Goal: Information Seeking & Learning: Learn about a topic

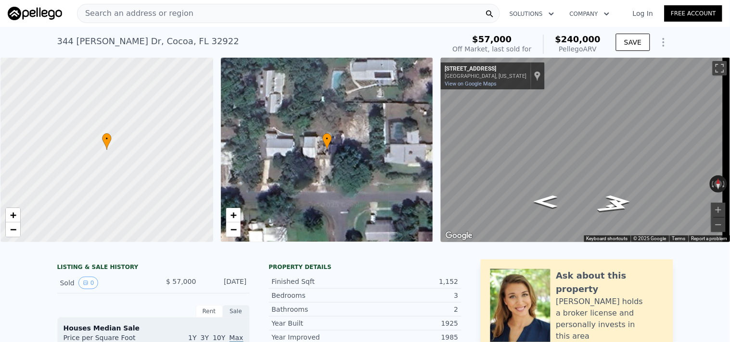
click at [210, 11] on div "Search an address or region" at bounding box center [288, 13] width 423 height 19
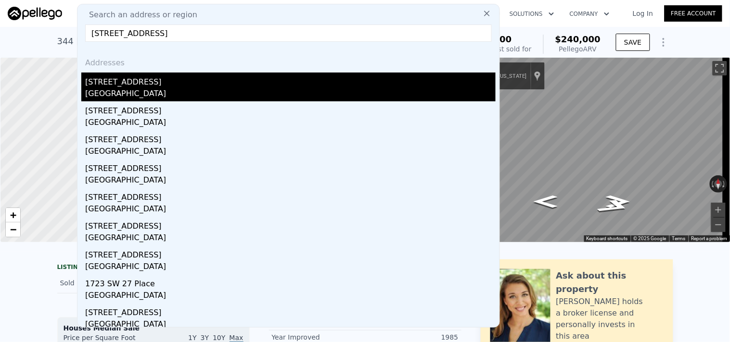
type input "6871 SW 84th Pl, Ocala, FL 34476"
click at [145, 91] on div "Marion County, FL 34476" at bounding box center [290, 94] width 410 height 13
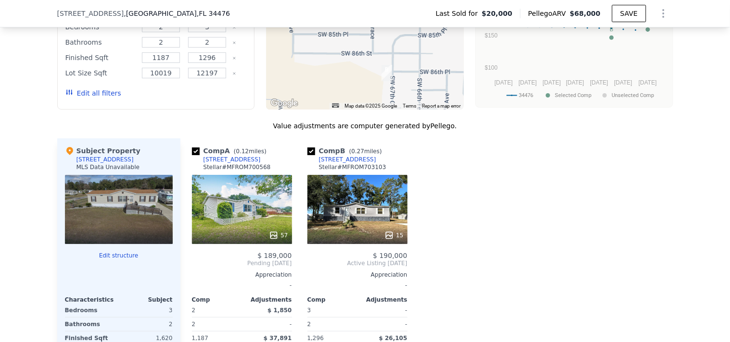
scroll to position [863, 0]
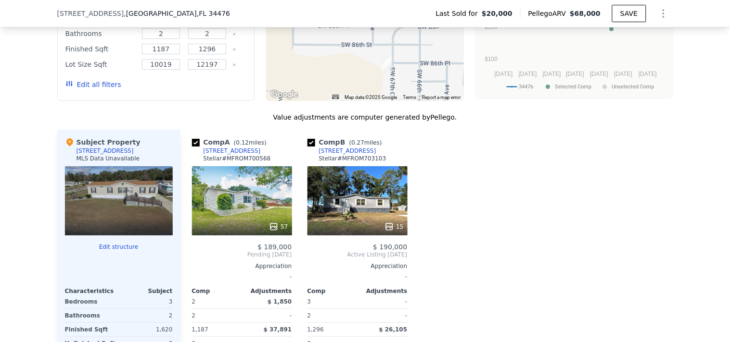
click at [212, 231] on div "57" at bounding box center [242, 227] width 92 height 10
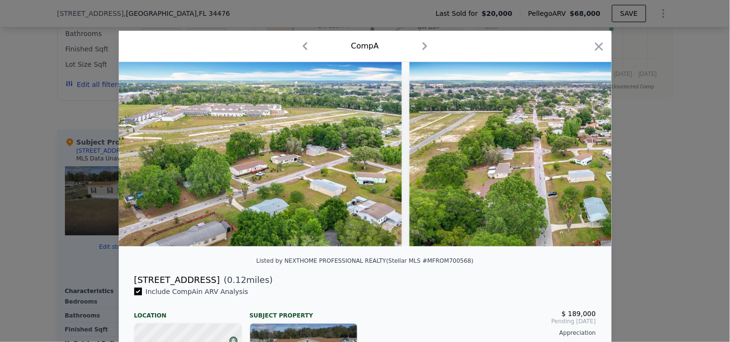
scroll to position [0, 15397]
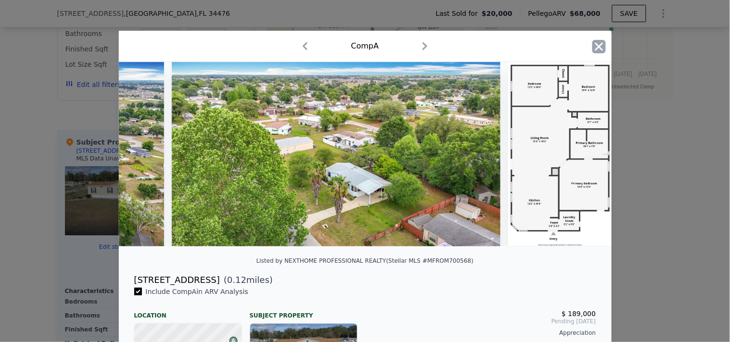
click at [592, 51] on icon "button" at bounding box center [598, 46] width 13 height 13
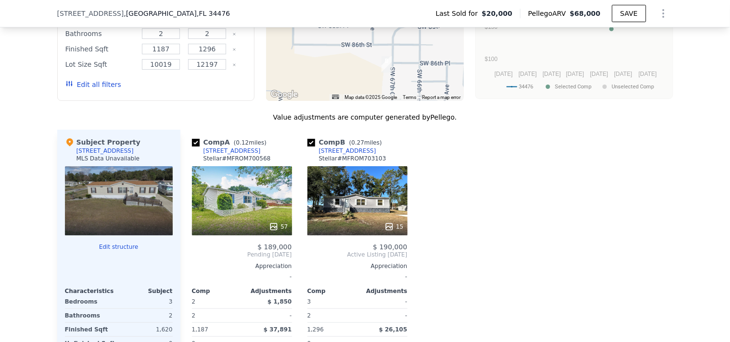
click at [348, 227] on div at bounding box center [357, 226] width 100 height 17
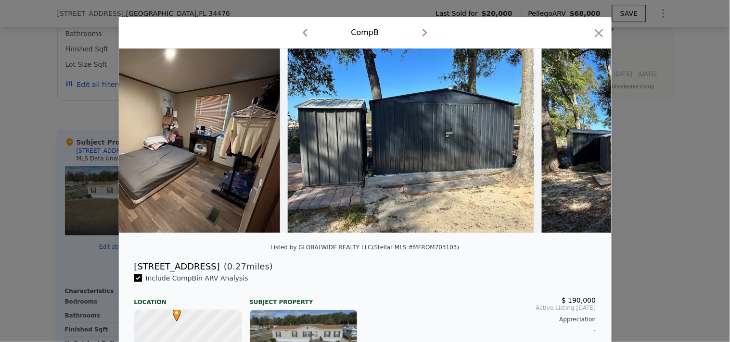
scroll to position [0, 2891]
